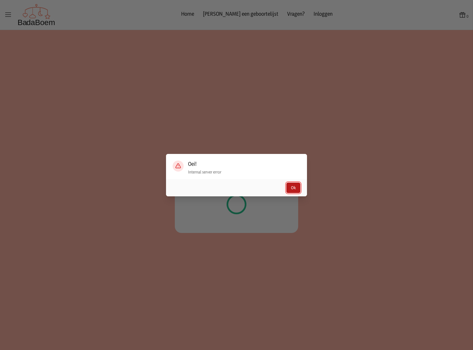
click at [292, 190] on button "Ok" at bounding box center [293, 188] width 14 height 10
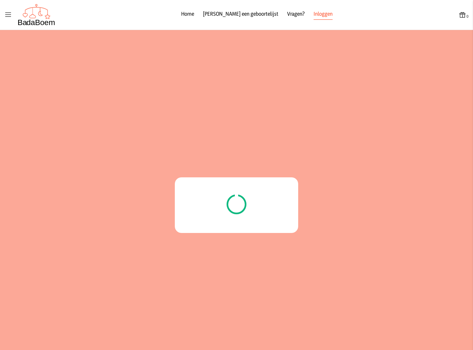
click at [314, 10] on link "Inloggen" at bounding box center [323, 15] width 19 height 10
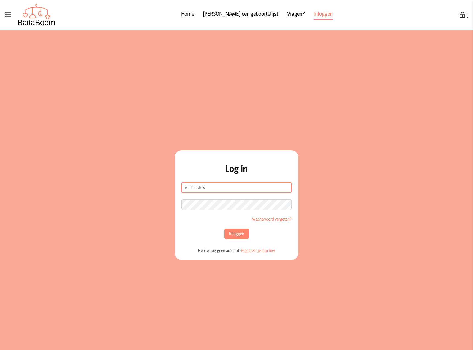
click at [181, 191] on input "e-mailadres" at bounding box center [236, 187] width 110 height 10
type input "[PERSON_NAME][EMAIL_ADDRESS][DOMAIN_NAME]"
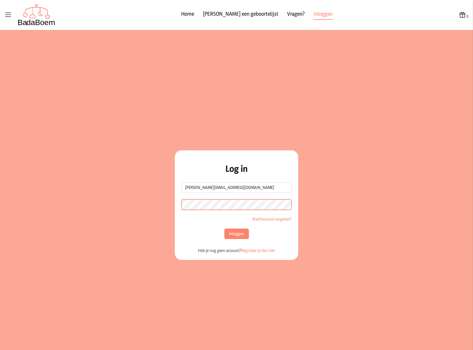
click at [224, 229] on button "Inloggen" at bounding box center [236, 234] width 25 height 10
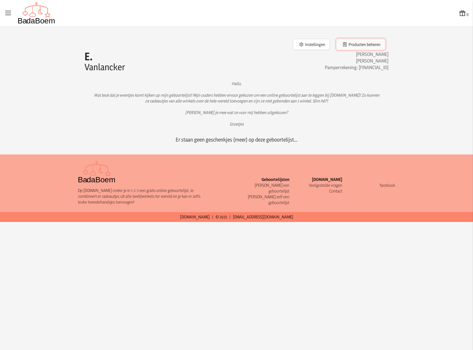
click at [372, 45] on button "Producten beheren" at bounding box center [361, 44] width 49 height 11
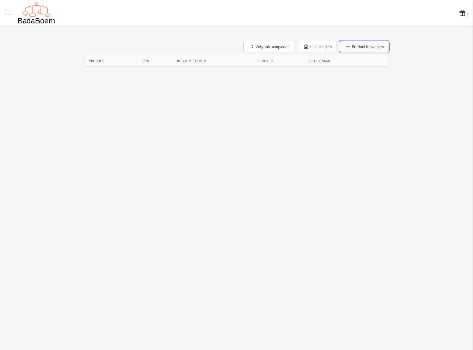
click at [364, 47] on button "Product toevoegen" at bounding box center [364, 46] width 49 height 11
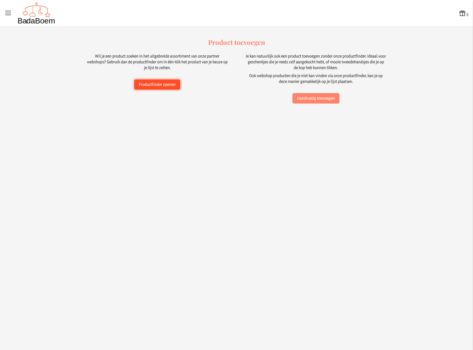
click at [165, 88] on button "Productfinder openen" at bounding box center [157, 84] width 46 height 10
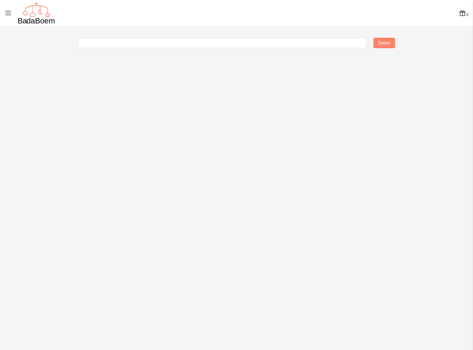
click at [126, 37] on div "0 0 Zoeken" at bounding box center [236, 175] width 473 height 350
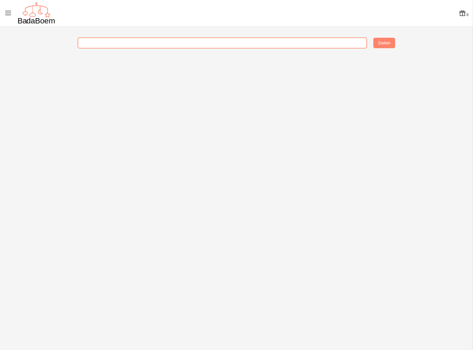
click at [127, 39] on input "text" at bounding box center [222, 43] width 289 height 10
type input "cosleeper"
click at [373, 38] on button "Zoeken" at bounding box center [384, 43] width 22 height 10
